Goal: Task Accomplishment & Management: Manage account settings

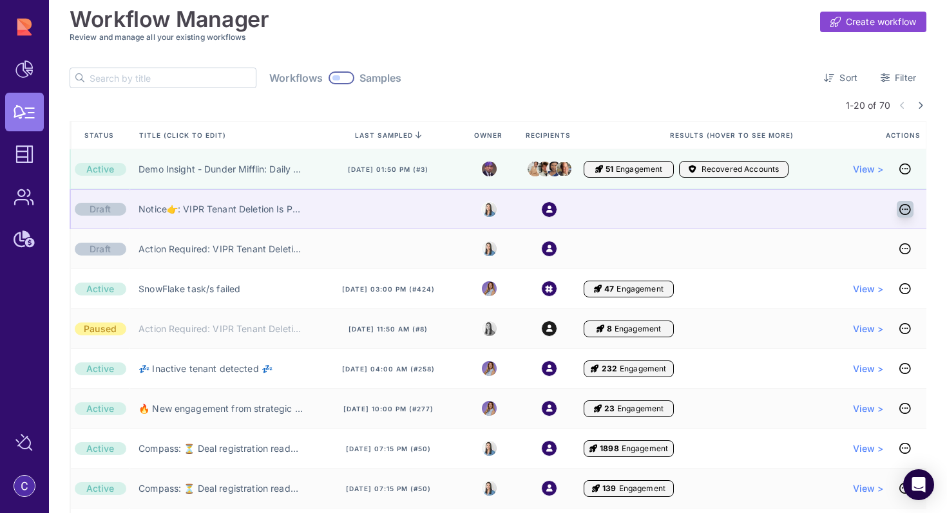
click at [911, 210] on icon at bounding box center [905, 209] width 12 height 1
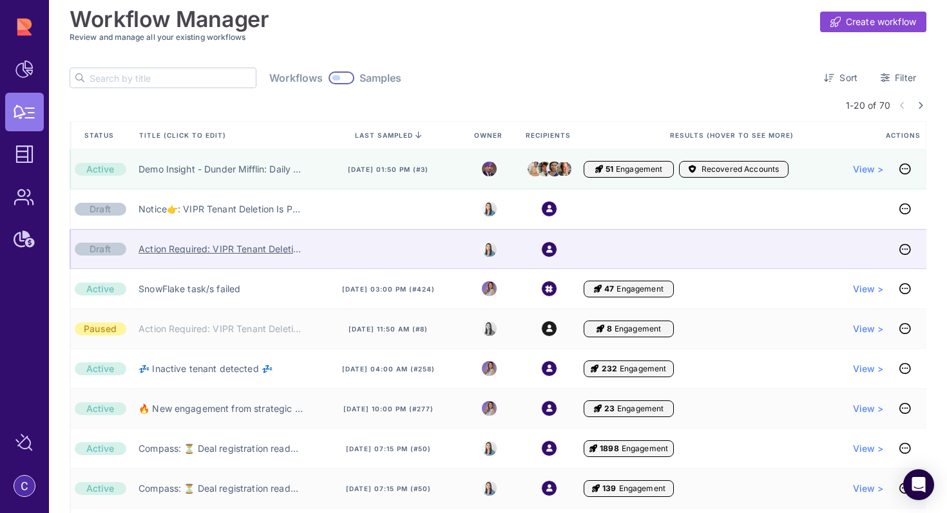
click at [241, 253] on link "Action Required: VIPR Tenant Deletion Pending Your Approval" at bounding box center [220, 249] width 164 height 13
click at [911, 249] on icon at bounding box center [905, 249] width 12 height 1
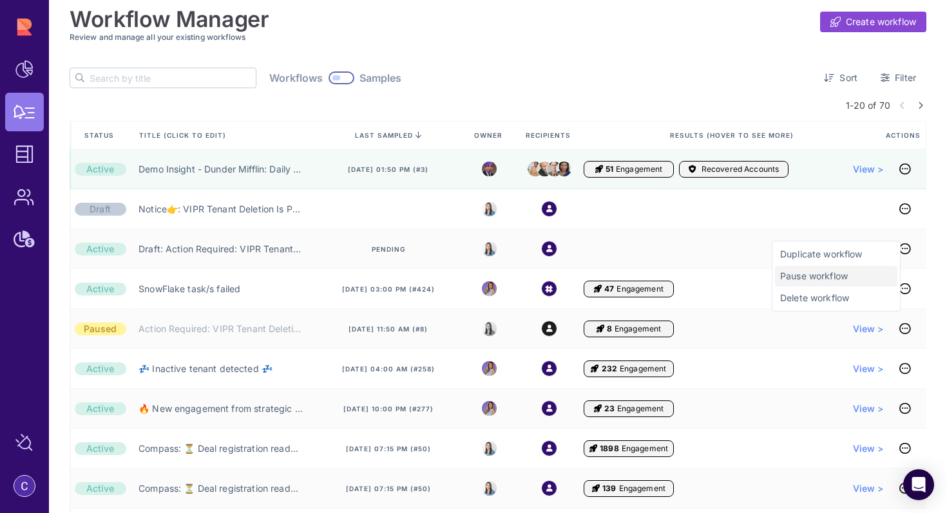
click at [839, 279] on span "Pause workflow" at bounding box center [836, 276] width 112 height 13
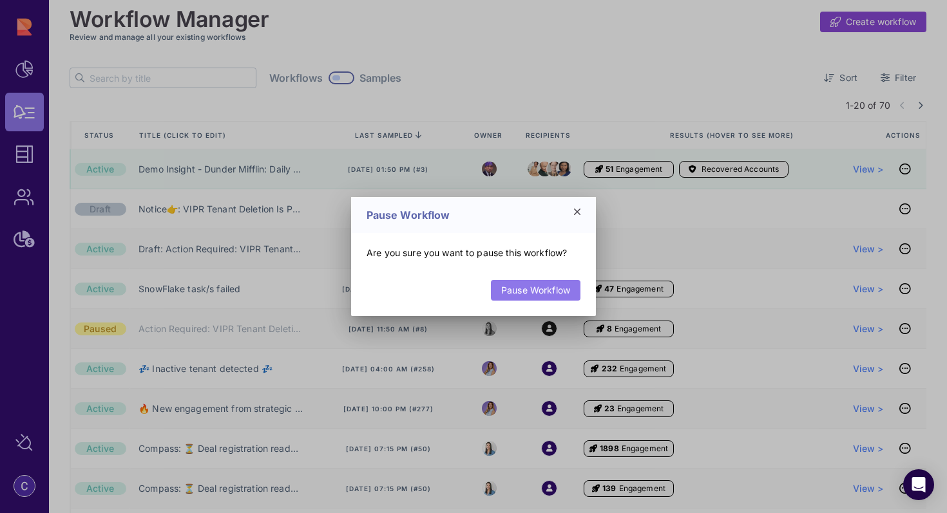
click at [540, 289] on link "Pause Workflow" at bounding box center [536, 290] width 90 height 21
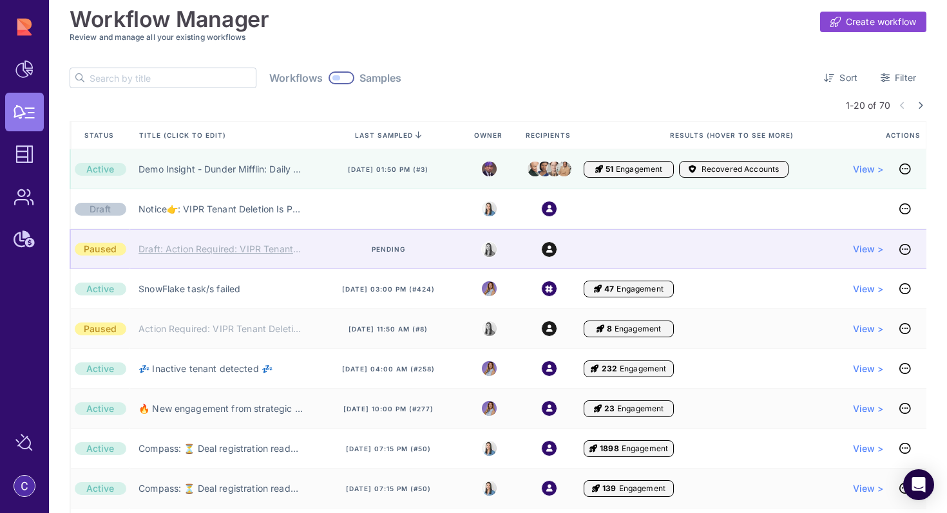
click at [229, 249] on link "Draft: Action Required: VIPR Tenant Deletion Pending Your Approval" at bounding box center [220, 249] width 164 height 13
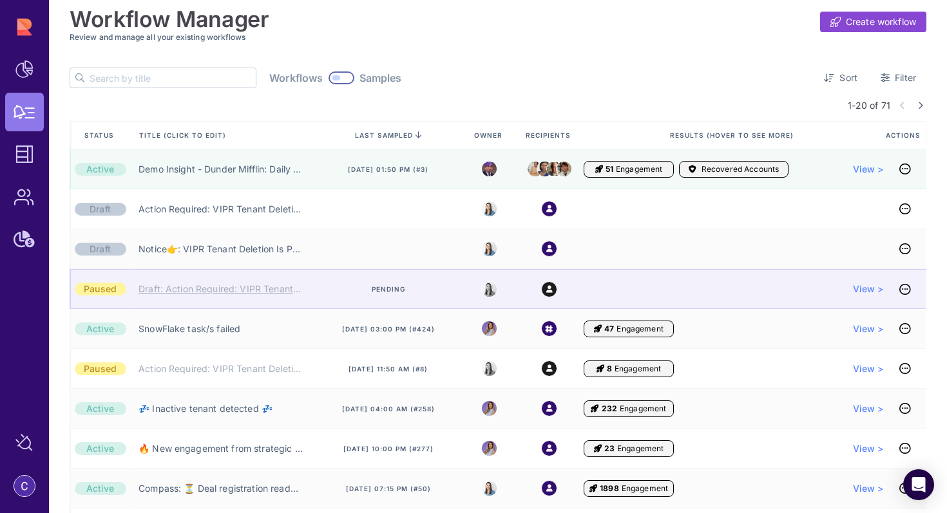
click at [216, 289] on link "Draft: Action Required: VIPR Tenant Deletion Pending Your Approval" at bounding box center [220, 289] width 164 height 13
click at [911, 290] on icon at bounding box center [905, 289] width 12 height 1
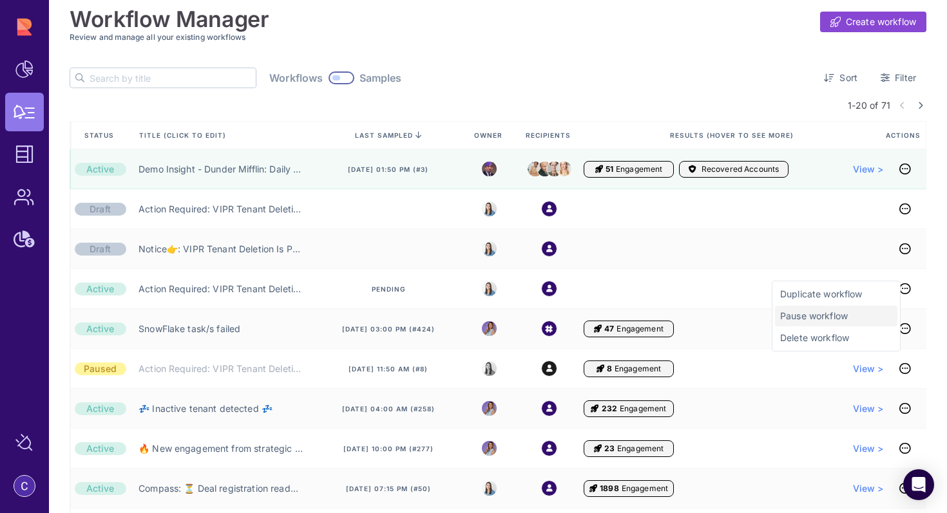
click at [804, 318] on span "Pause workflow" at bounding box center [836, 316] width 112 height 13
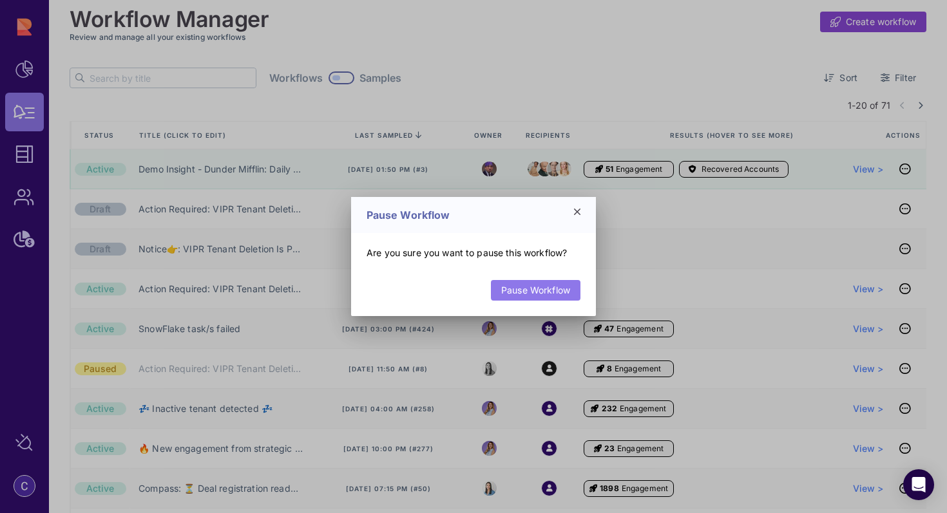
click at [553, 291] on link "Pause Workflow" at bounding box center [536, 290] width 90 height 21
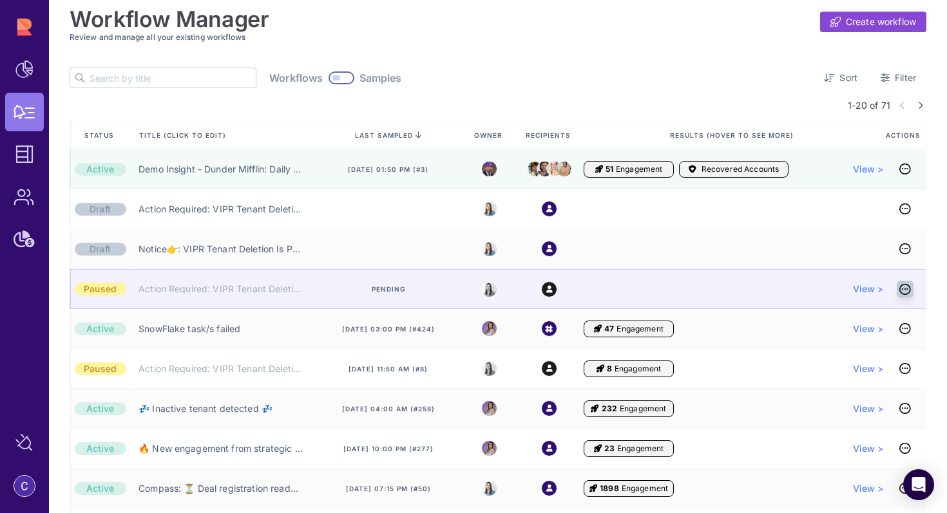
click at [911, 289] on icon at bounding box center [905, 289] width 12 height 1
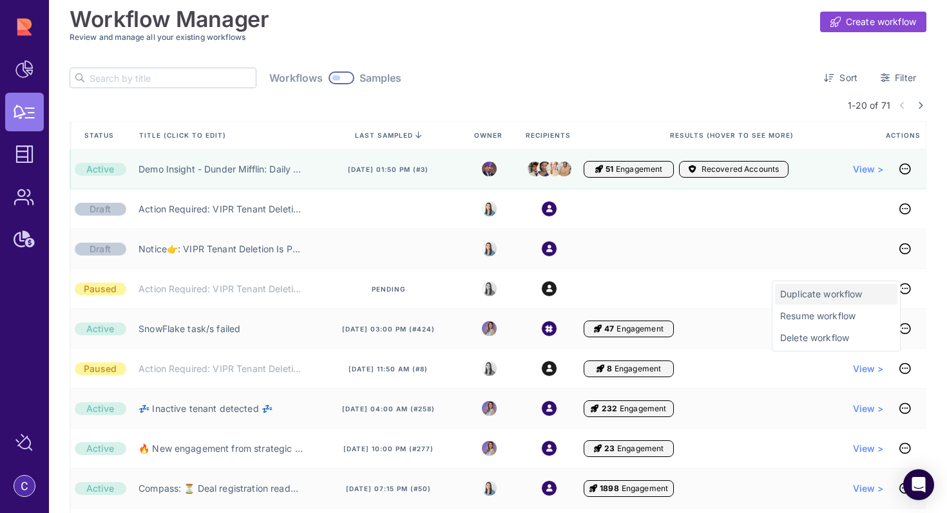
click at [855, 294] on span "Duplicate workflow" at bounding box center [836, 294] width 112 height 13
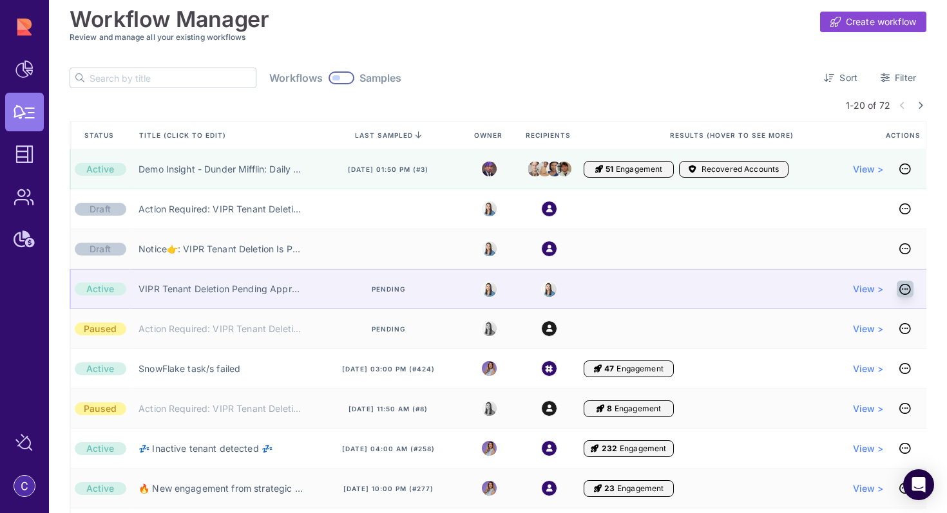
click at [911, 290] on icon at bounding box center [905, 289] width 12 height 1
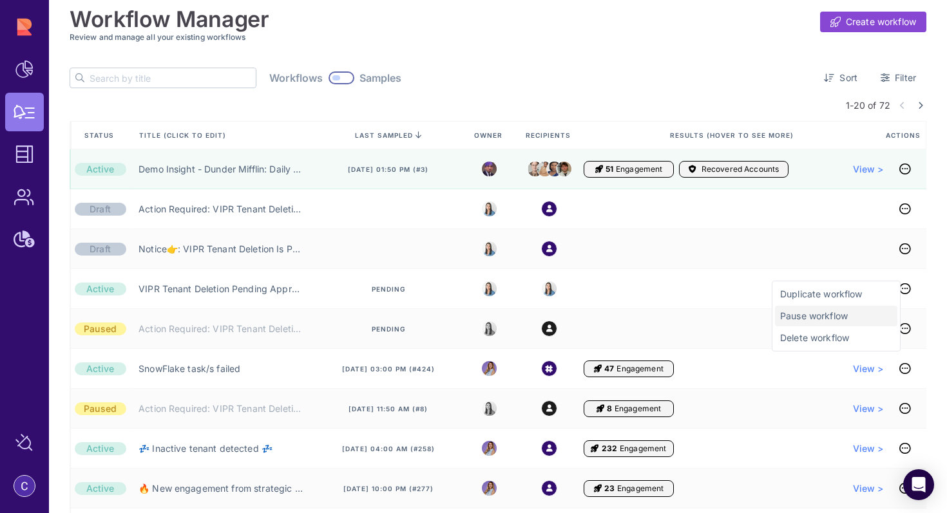
click at [820, 321] on span "Pause workflow" at bounding box center [836, 316] width 112 height 13
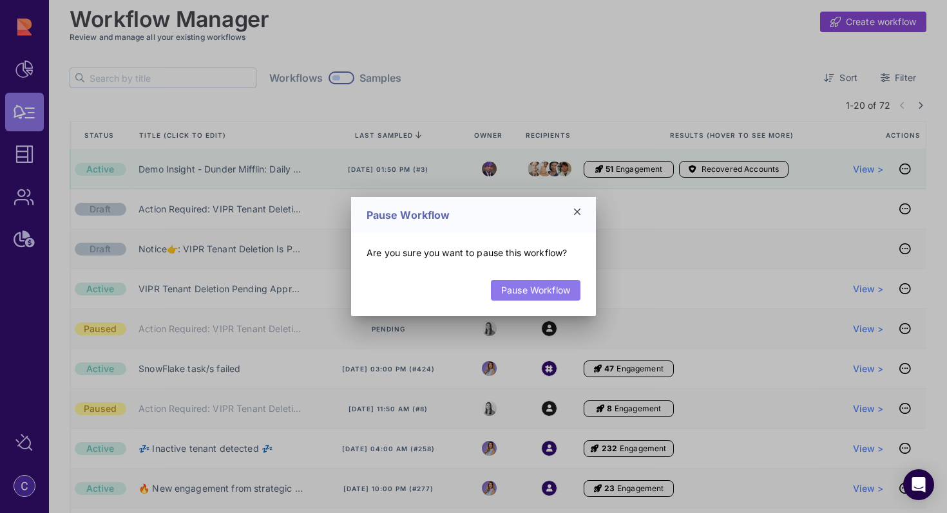
click at [514, 292] on link "Pause Workflow" at bounding box center [536, 290] width 90 height 21
